Goal: Navigation & Orientation: Find specific page/section

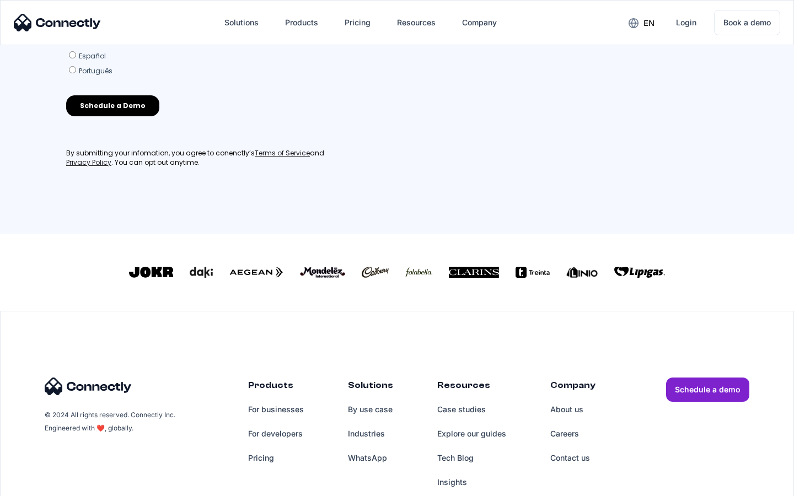
scroll to position [484, 0]
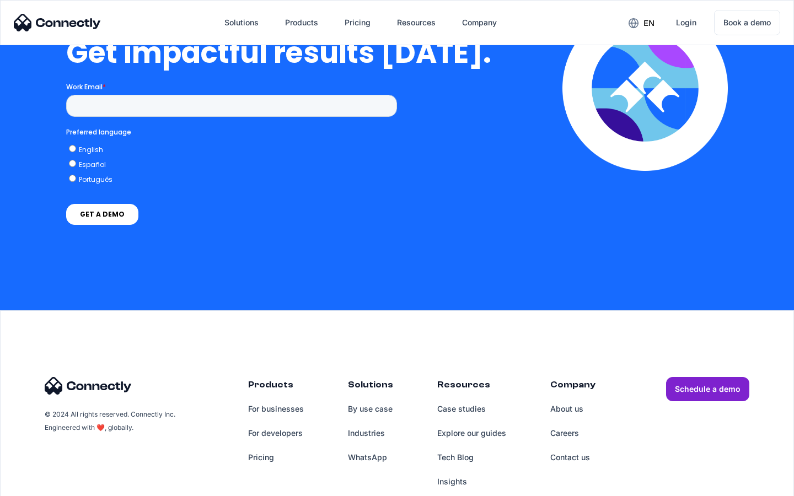
scroll to position [2432, 0]
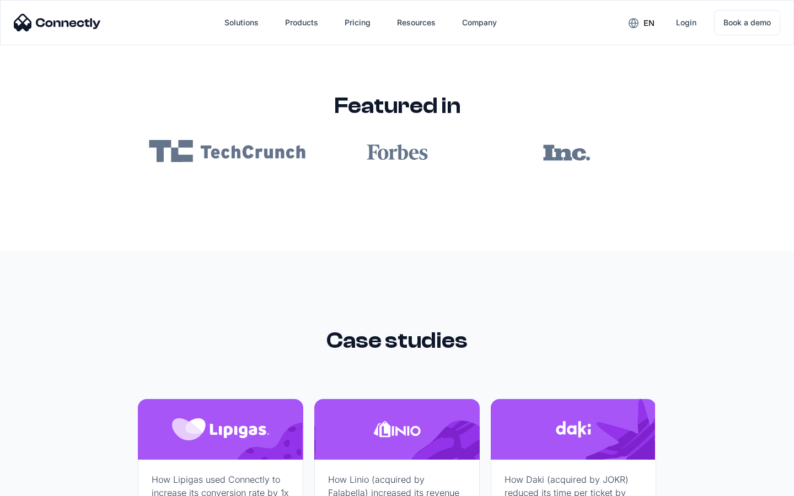
scroll to position [6603, 0]
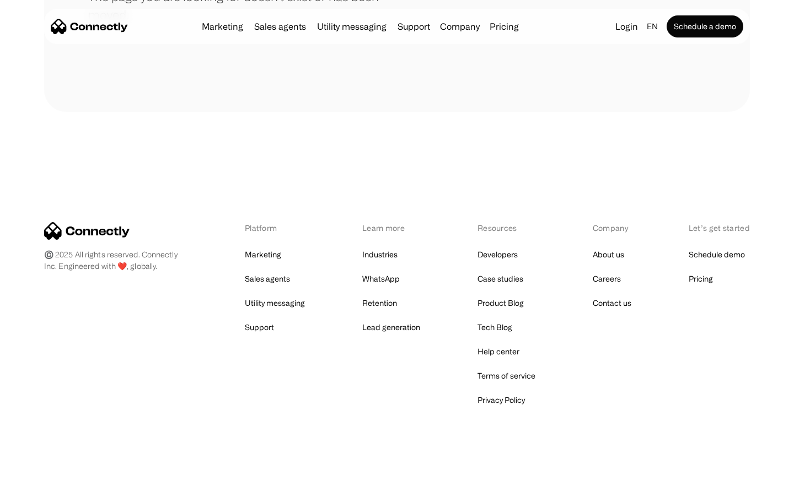
scroll to position [201, 0]
